Goal: Task Accomplishment & Management: Use online tool/utility

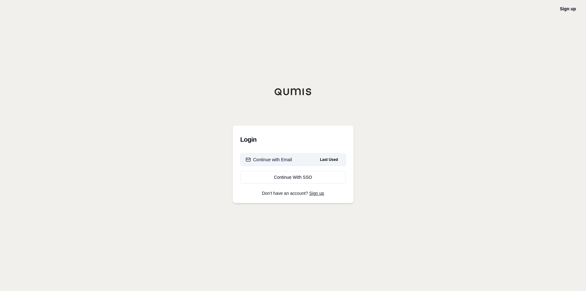
click at [278, 163] on button "Continue with Email Last Used" at bounding box center [294, 159] width 106 height 13
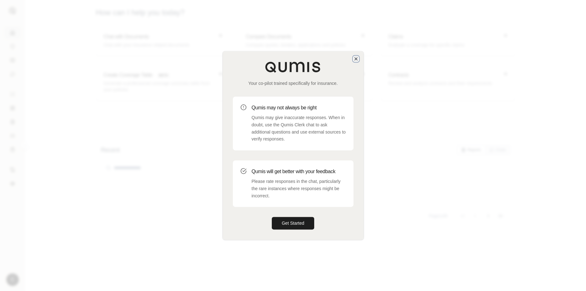
click at [356, 57] on icon "button" at bounding box center [356, 58] width 5 height 5
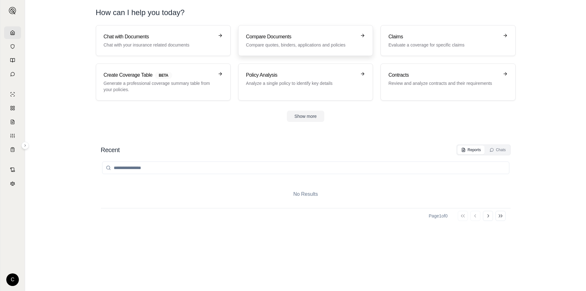
click at [302, 38] on h3 "Compare Documents" at bounding box center [301, 37] width 110 height 8
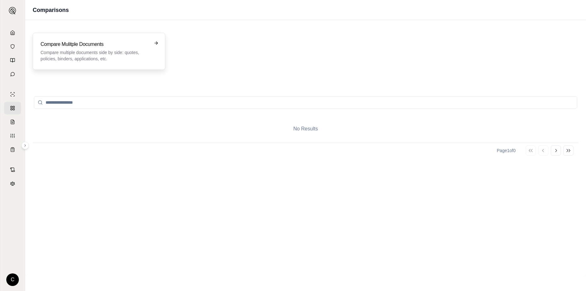
click at [102, 47] on h3 "Compare Mulitple Documents" at bounding box center [95, 45] width 108 height 8
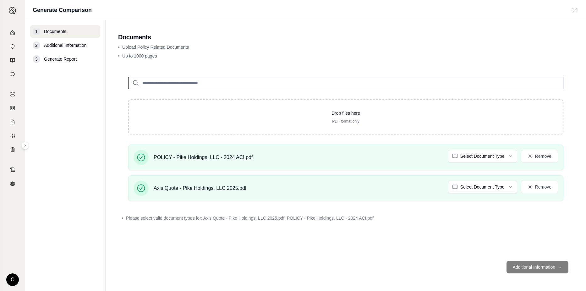
click at [530, 262] on footer "Additional Information →" at bounding box center [346, 267] width 456 height 23
click at [531, 266] on footer "Additional Information →" at bounding box center [346, 267] width 456 height 23
click at [50, 63] on div "3 Generate Report" at bounding box center [65, 59] width 70 height 13
drag, startPoint x: 513, startPoint y: 266, endPoint x: 556, endPoint y: 266, distance: 42.1
click at [514, 266] on footer "Additional Information →" at bounding box center [346, 267] width 456 height 23
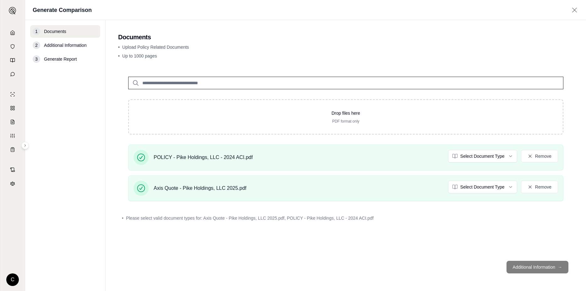
click at [557, 264] on footer "Additional Information →" at bounding box center [346, 267] width 456 height 23
click at [557, 270] on footer "Additional Information →" at bounding box center [346, 267] width 456 height 23
click at [65, 42] on span "Additional Information" at bounding box center [65, 45] width 42 height 6
click at [557, 51] on div "• Upload Policy Related Documents • Up to 1000 pages" at bounding box center [346, 53] width 456 height 18
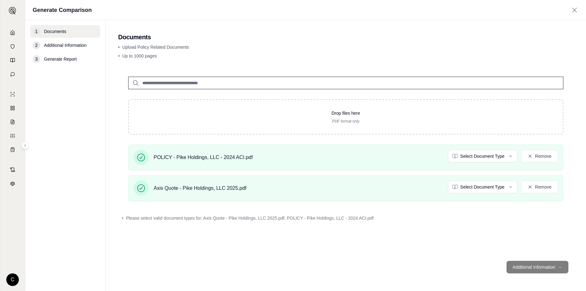
click at [336, 88] on input "search" at bounding box center [345, 83] width 435 height 13
click at [541, 266] on footer "Additional Information →" at bounding box center [346, 267] width 456 height 23
click at [540, 266] on footer "Additional Information →" at bounding box center [346, 267] width 456 height 23
click at [531, 267] on footer "Additional Information →" at bounding box center [346, 267] width 456 height 23
drag, startPoint x: 531, startPoint y: 267, endPoint x: 522, endPoint y: 263, distance: 10.2
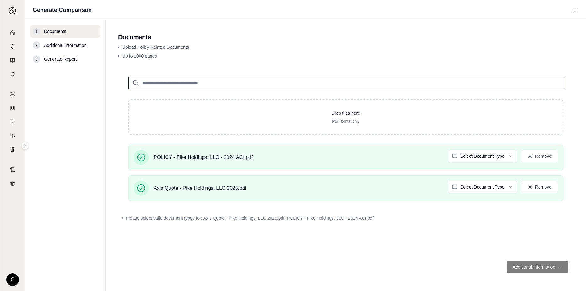
click at [522, 263] on footer "Additional Information →" at bounding box center [346, 267] width 456 height 23
click at [42, 47] on div "2 Additional Information" at bounding box center [65, 45] width 70 height 13
click at [45, 62] on span "Generate Report" at bounding box center [60, 59] width 33 height 6
click at [44, 59] on span "Generate Report" at bounding box center [60, 59] width 33 height 6
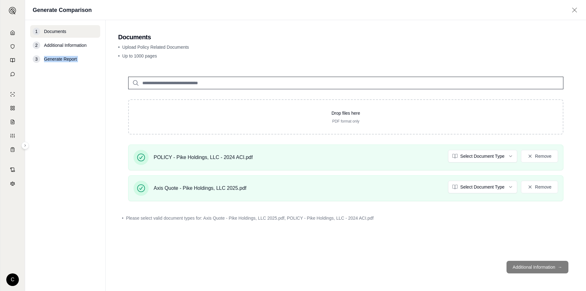
click at [44, 59] on span "Generate Report" at bounding box center [60, 59] width 33 height 6
click at [537, 267] on footer "Additional Information →" at bounding box center [346, 267] width 456 height 23
click at [536, 267] on footer "Additional Information →" at bounding box center [346, 267] width 456 height 23
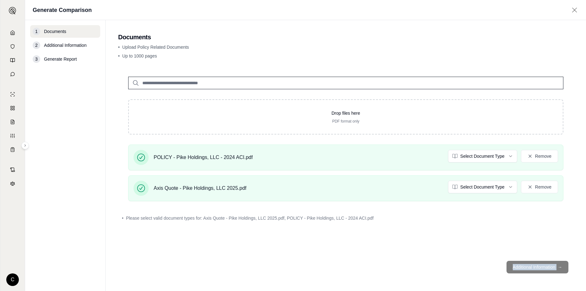
click at [533, 262] on footer "Additional Information →" at bounding box center [346, 267] width 456 height 23
click at [528, 272] on footer "Additional Information →" at bounding box center [346, 267] width 456 height 23
